Goal: Navigation & Orientation: Find specific page/section

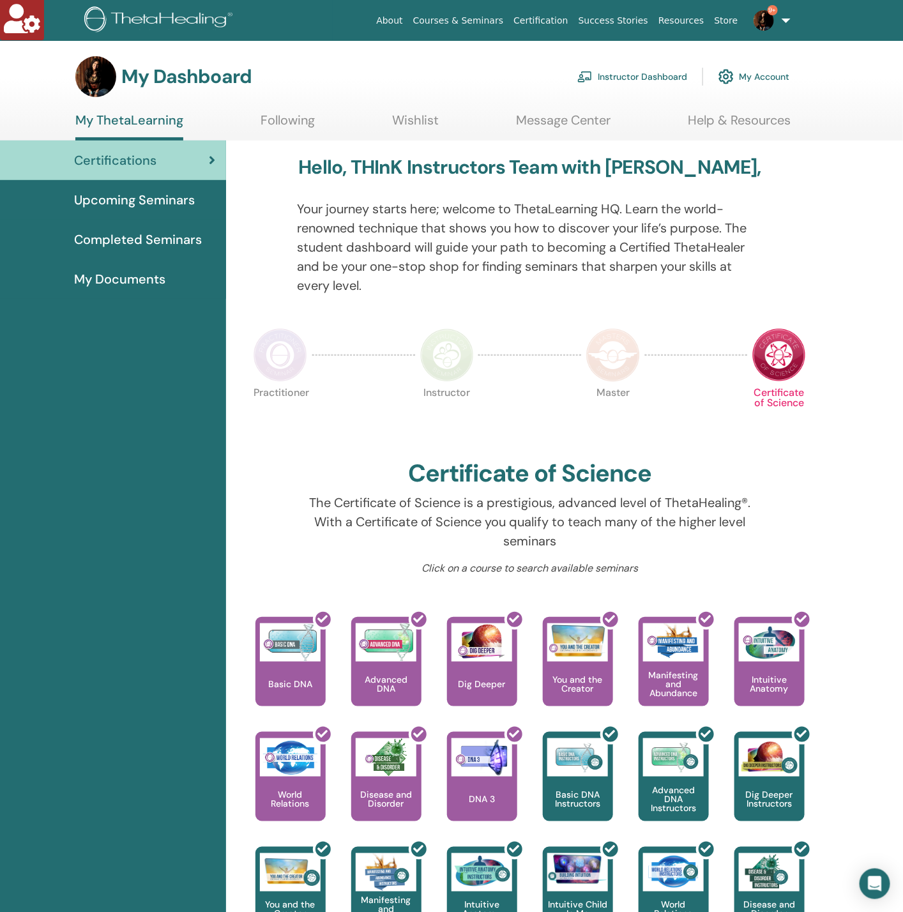
click at [605, 79] on link "Instructor Dashboard" at bounding box center [632, 77] width 110 height 28
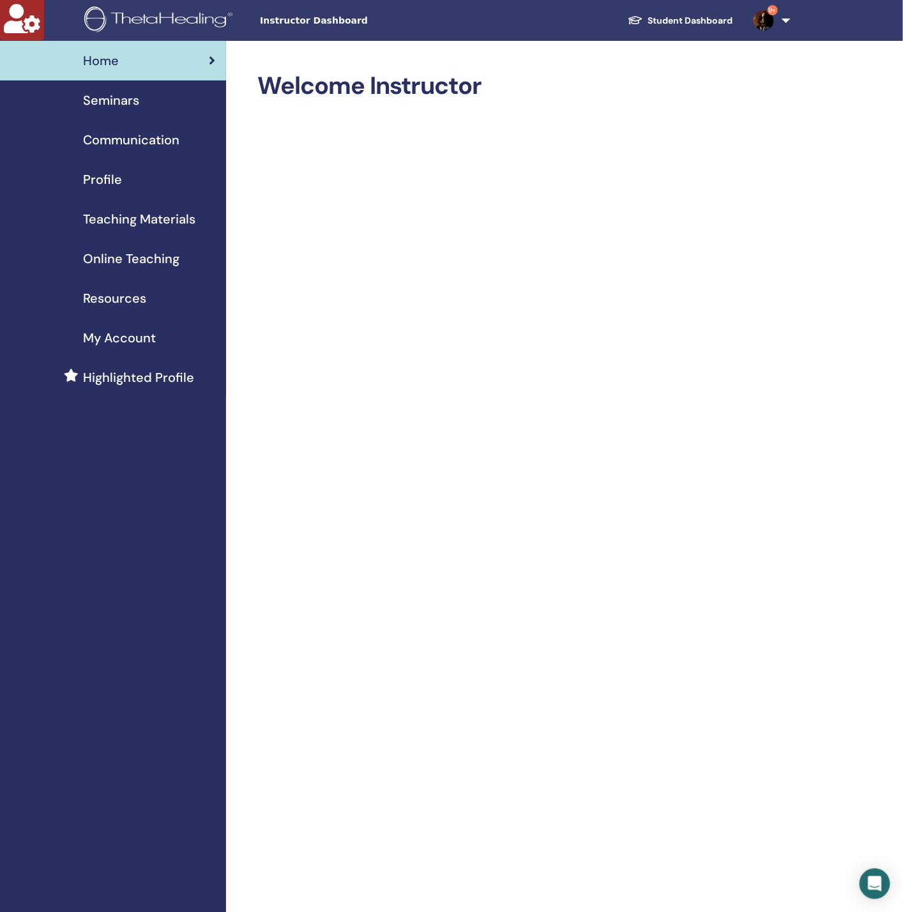
click at [136, 103] on span "Seminars" at bounding box center [111, 100] width 56 height 19
